Goal: Task Accomplishment & Management: Manage account settings

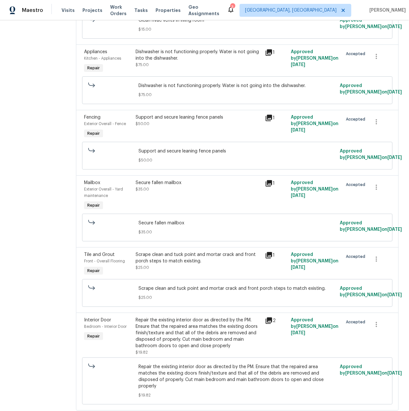
scroll to position [561, 0]
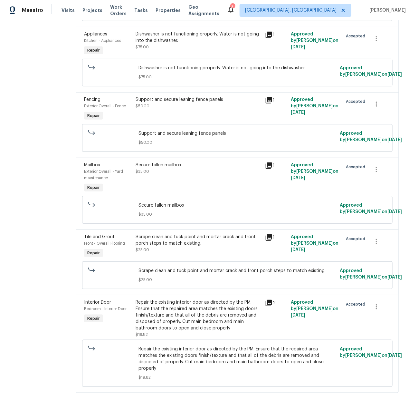
click at [273, 96] on icon at bounding box center [269, 100] width 8 height 8
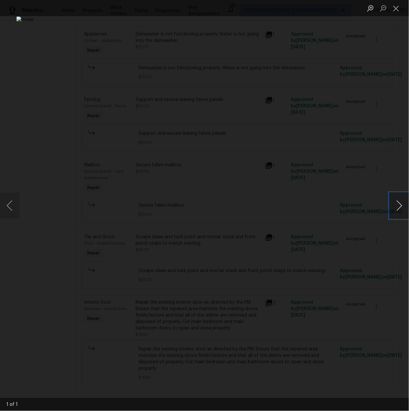
click at [404, 205] on button "Next image" at bounding box center [399, 206] width 19 height 26
click at [400, 206] on button "Next image" at bounding box center [399, 206] width 19 height 26
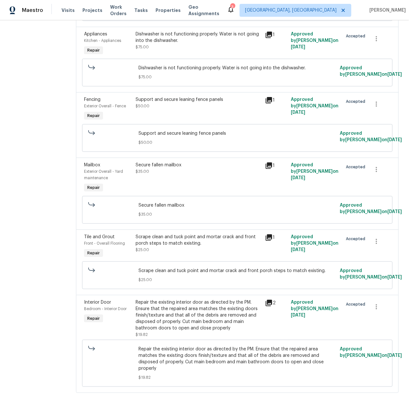
click at [271, 96] on icon at bounding box center [269, 100] width 8 height 8
click at [231, 128] on div "Support and secure leaning fence panels $50.00" at bounding box center [237, 137] width 201 height 19
drag, startPoint x: 240, startPoint y: 95, endPoint x: 150, endPoint y: 94, distance: 89.9
click at [150, 94] on div "Support and secure leaning fence panels $50.00" at bounding box center [198, 109] width 129 height 30
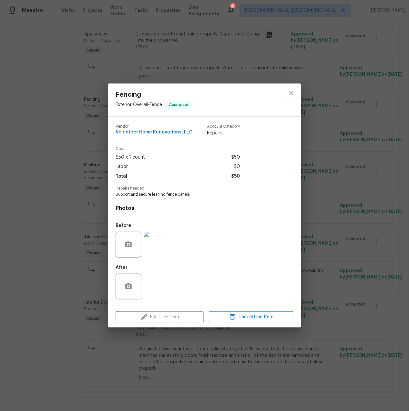
click at [157, 251] on img at bounding box center [157, 245] width 26 height 26
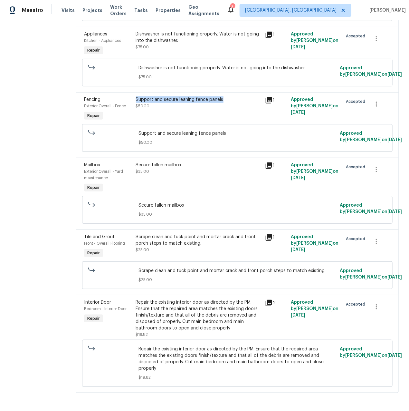
copy div "Support and secure leaning fence panels"
